Goal: Transaction & Acquisition: Purchase product/service

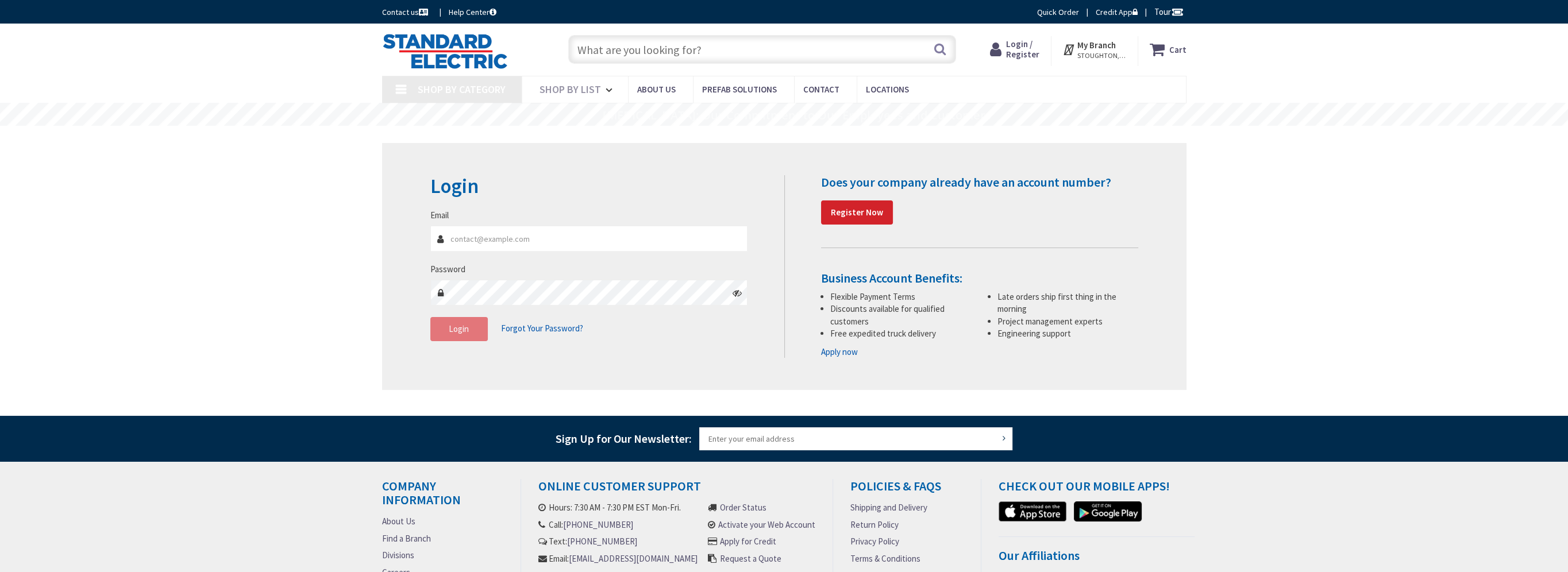
type input "[EMAIL_ADDRESS][DOMAIN_NAME]"
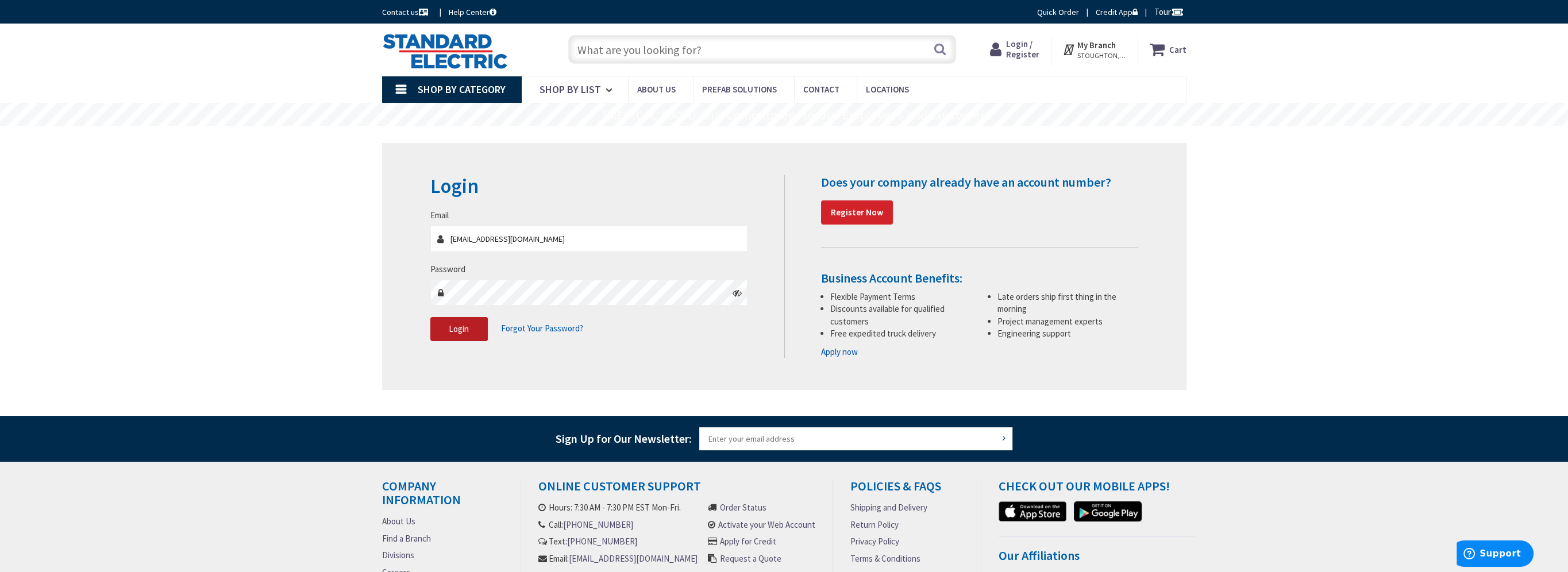
click at [464, 331] on span "Login" at bounding box center [458, 329] width 20 height 11
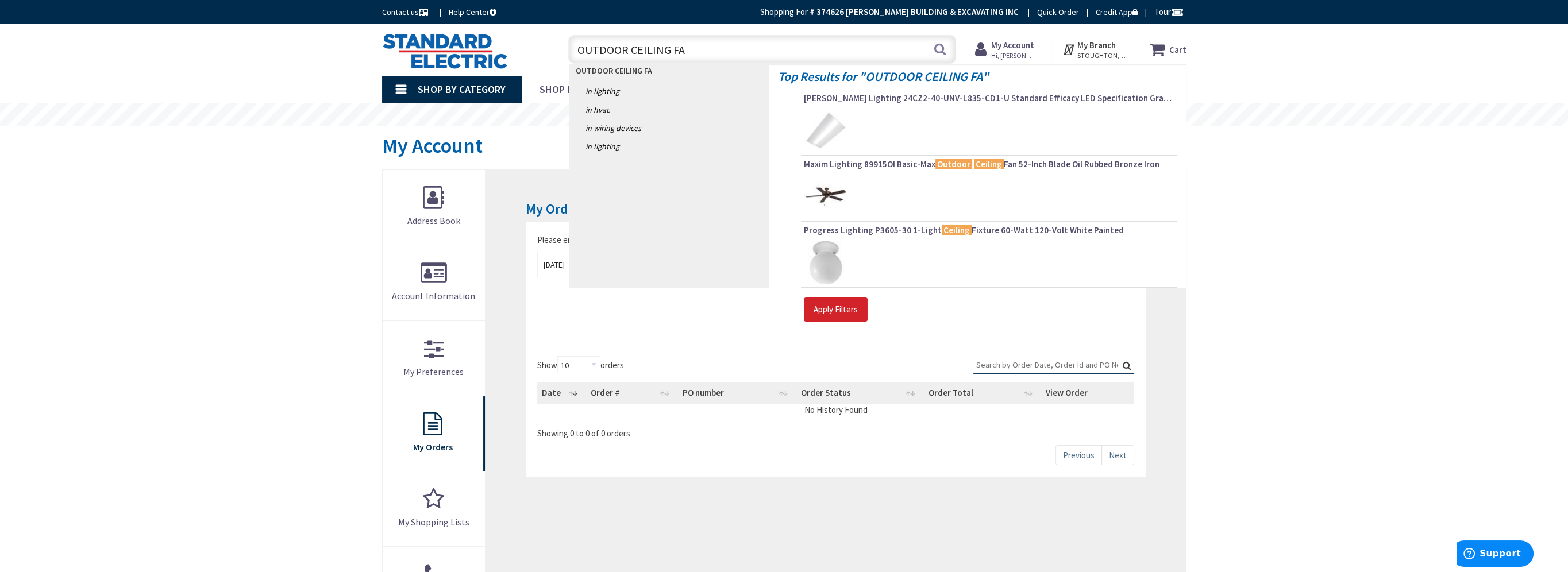
type input "OUTDOOR CEILING FAN"
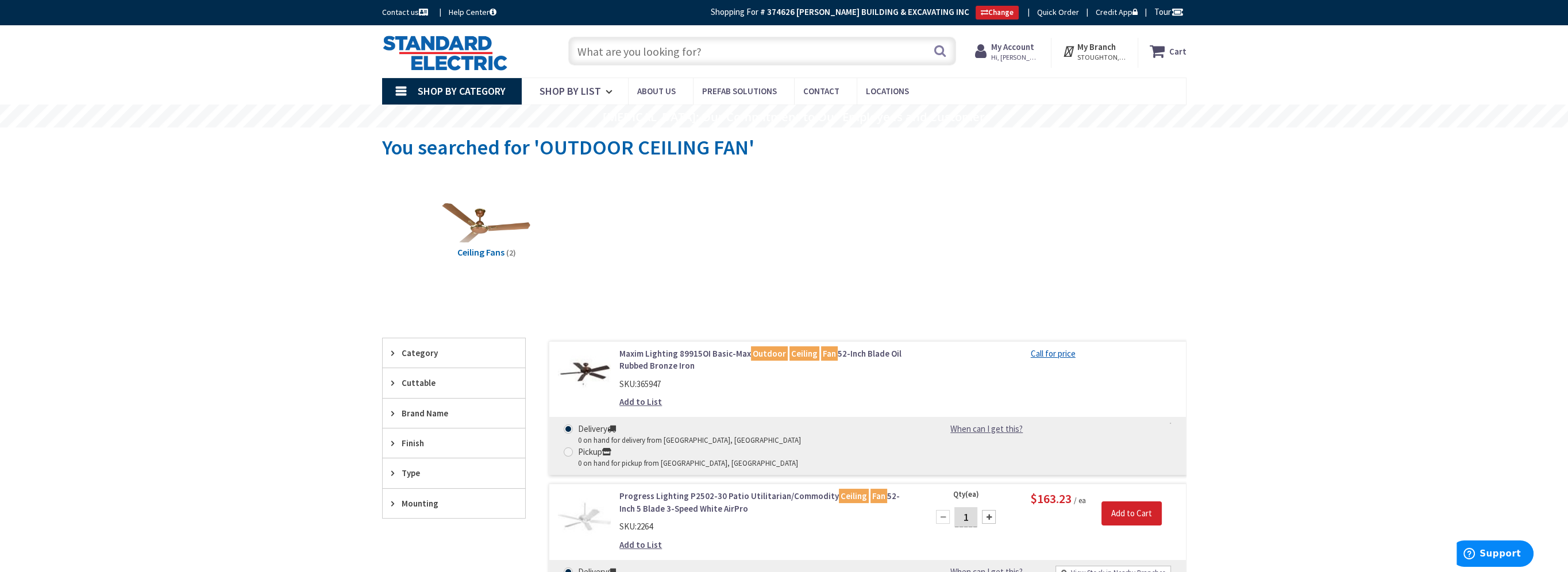
click at [663, 56] on input "text" at bounding box center [762, 51] width 388 height 29
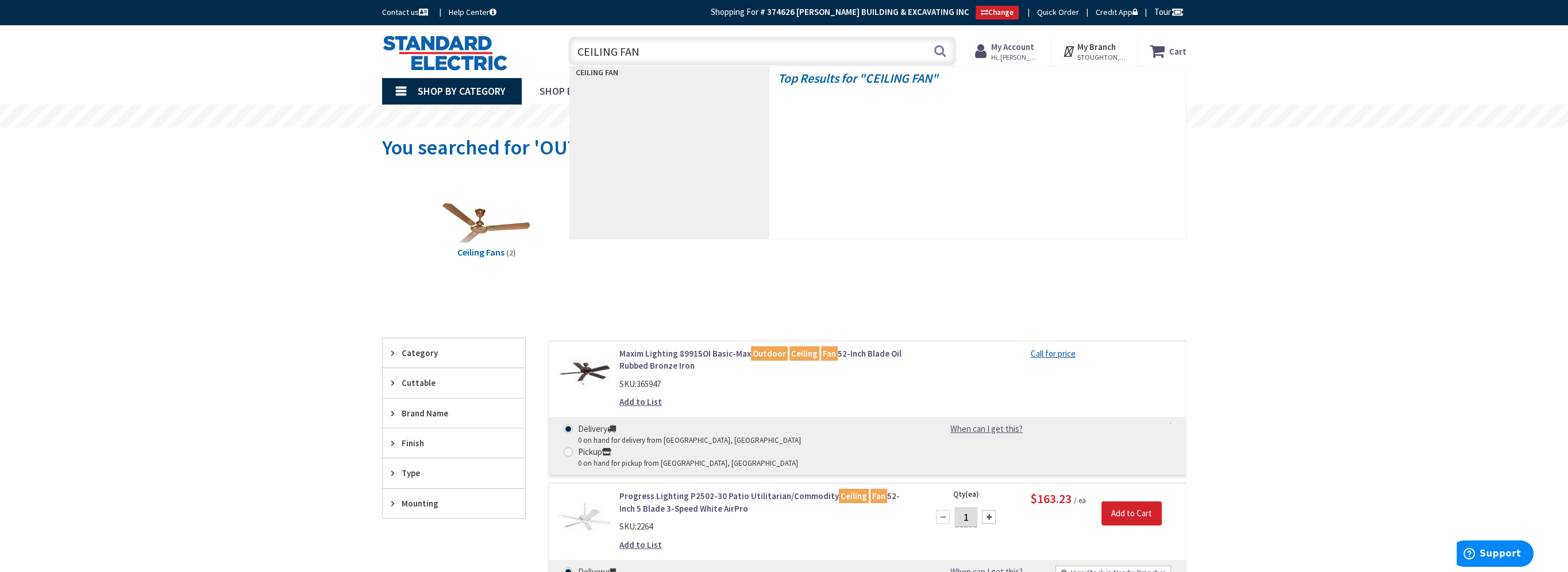
type input "CEILING FANS"
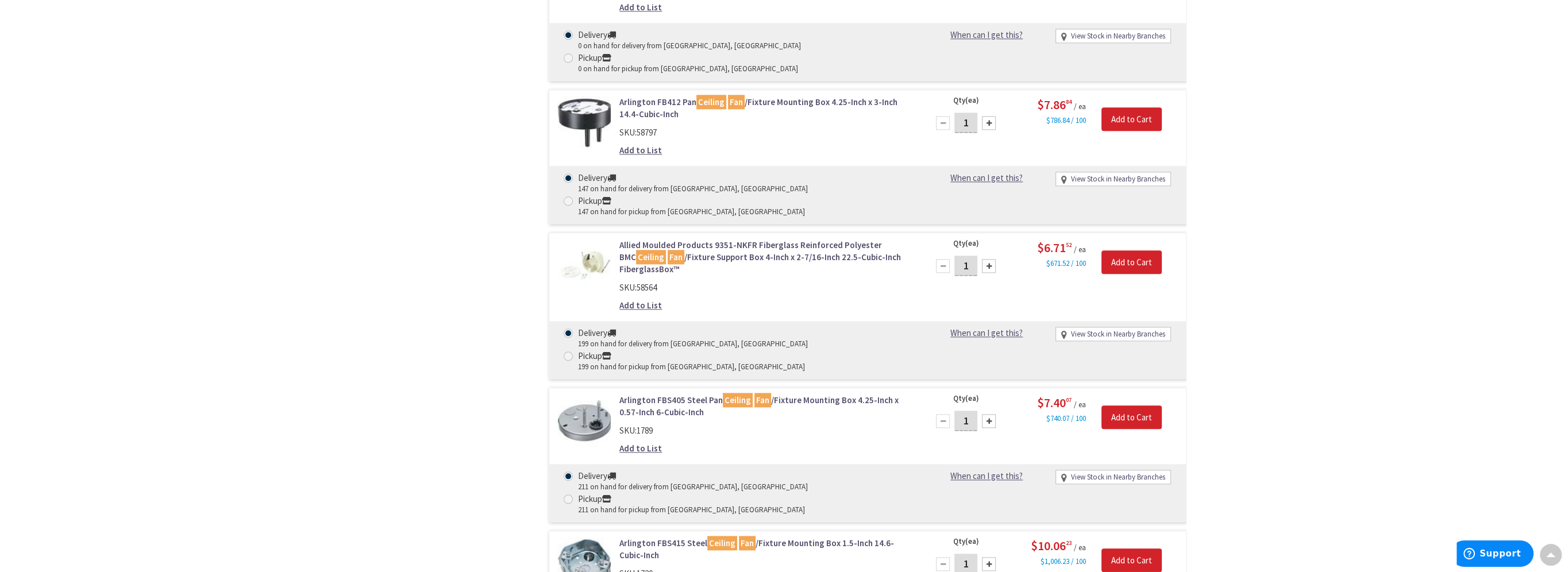
scroll to position [2299, 0]
